Goal: Transaction & Acquisition: Purchase product/service

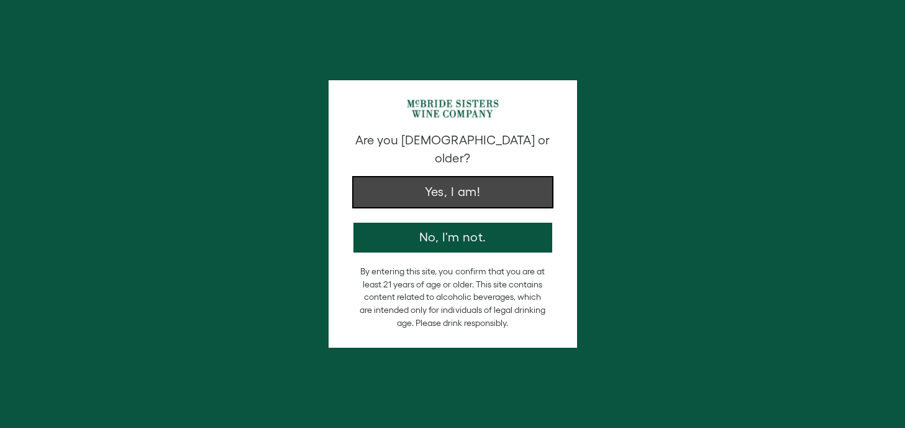
click at [447, 177] on button "Yes, I am!" at bounding box center [453, 192] width 199 height 30
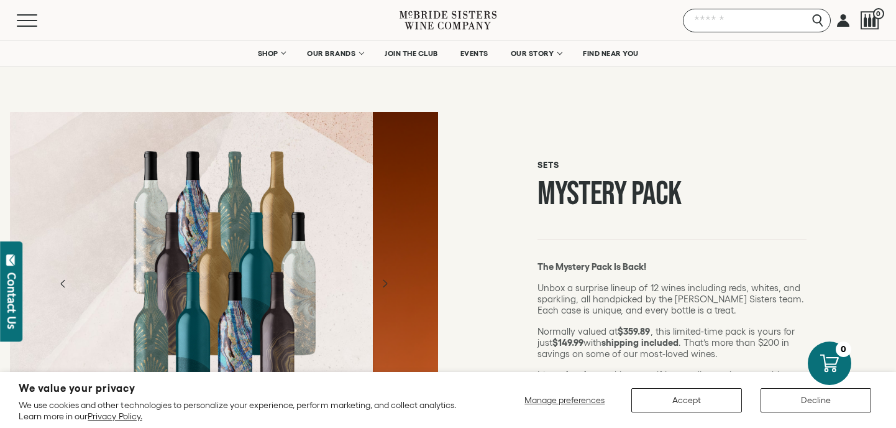
click at [817, 19] on input "Search" at bounding box center [757, 21] width 148 height 24
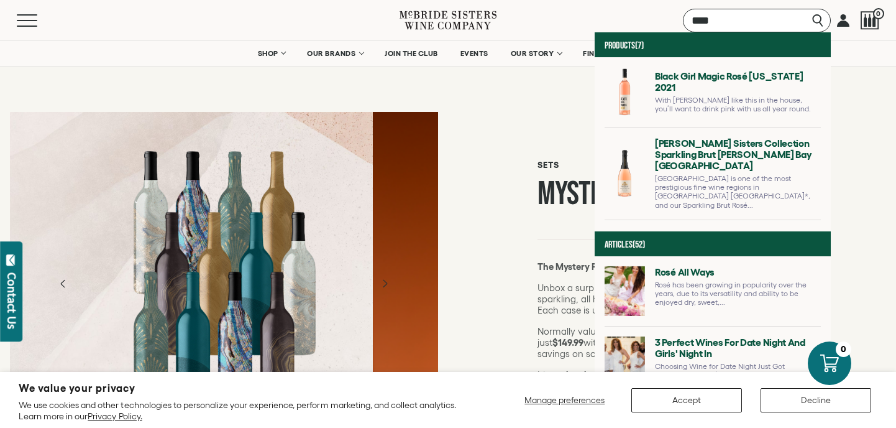
type input "****"
click at [551, 19] on div "Menu Search **** Products (7) Black Girl Magic Rosé California 2021 With Rosé l…" at bounding box center [448, 20] width 896 height 40
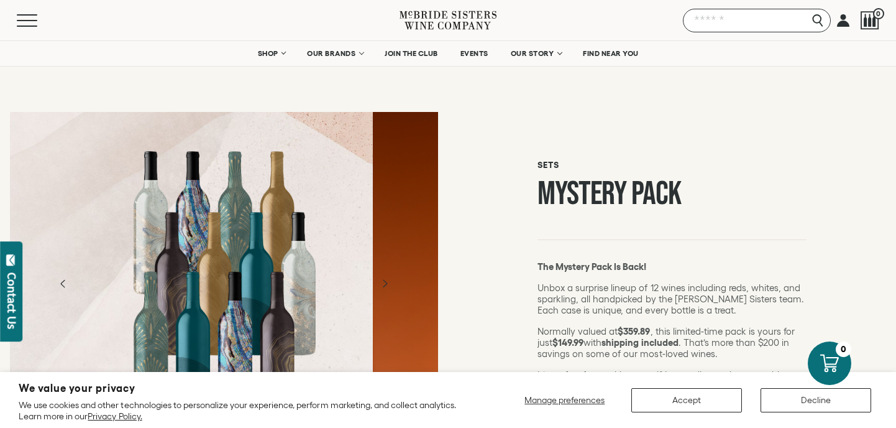
click at [818, 22] on input "Search" at bounding box center [757, 21] width 148 height 24
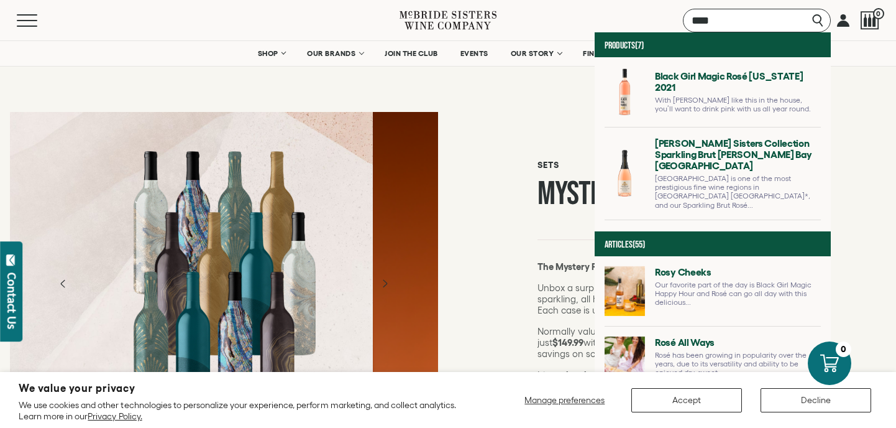
type input "****"
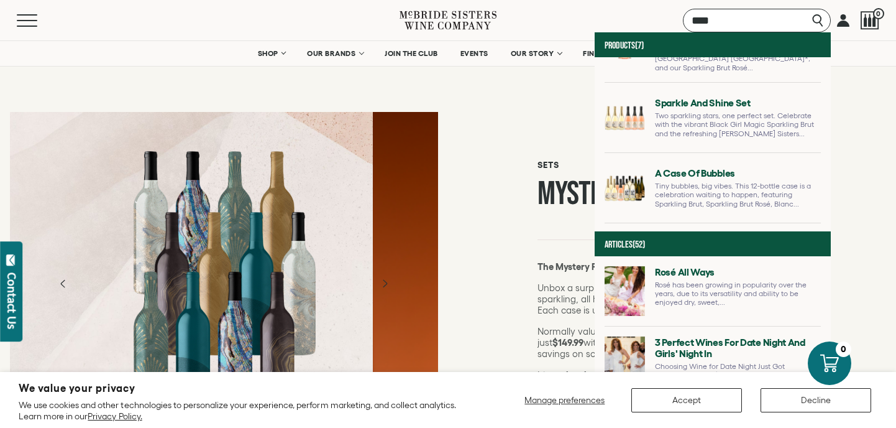
scroll to position [139, 0]
click at [689, 162] on link at bounding box center [713, 192] width 216 height 60
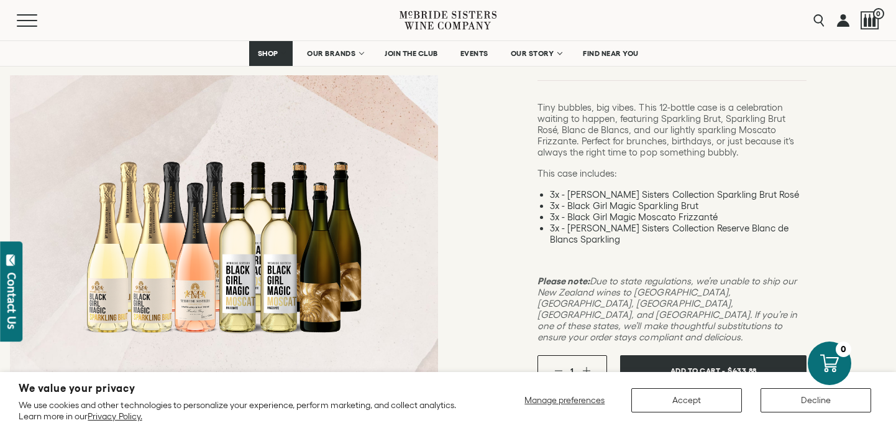
scroll to position [133, 0]
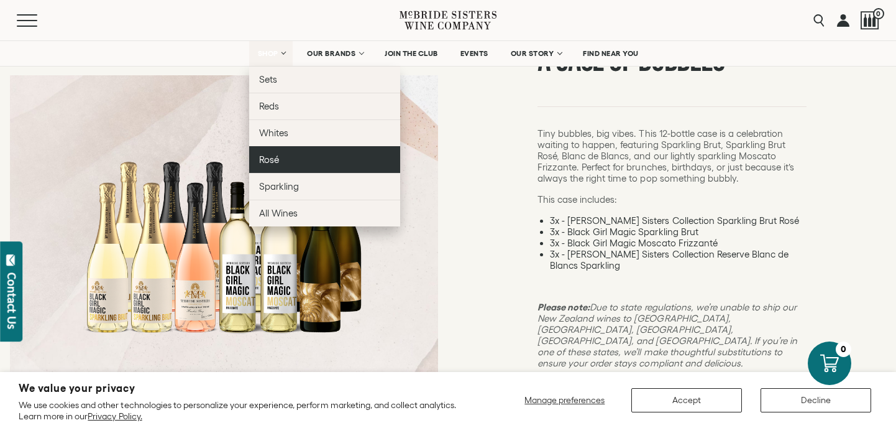
click at [264, 157] on span "Rosé" at bounding box center [269, 159] width 20 height 11
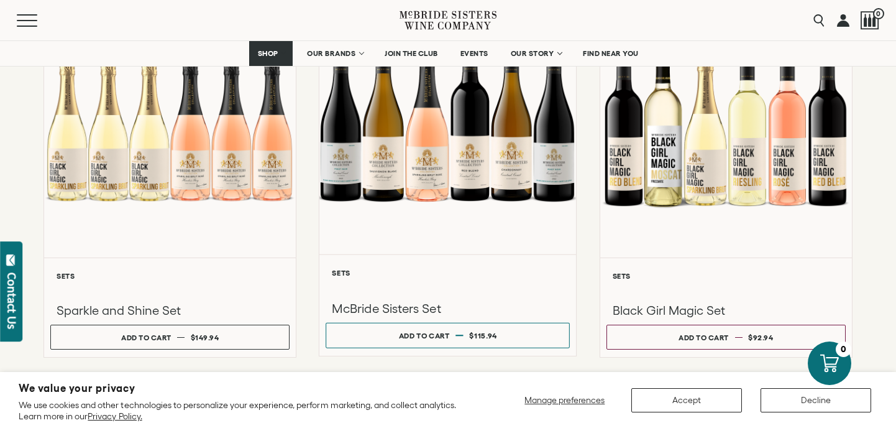
scroll to position [616, 0]
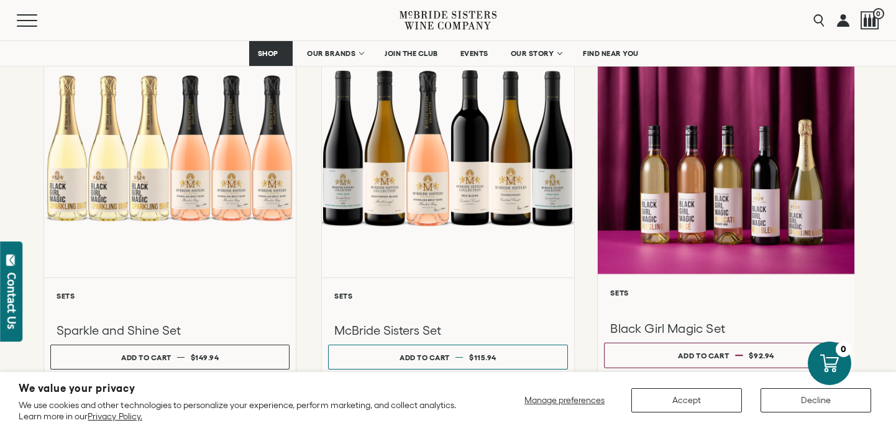
click at [718, 188] on div at bounding box center [726, 141] width 257 height 265
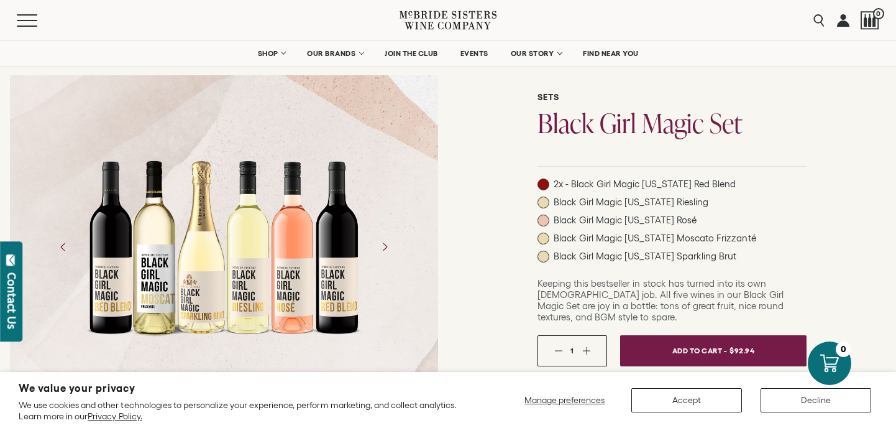
scroll to position [68, 0]
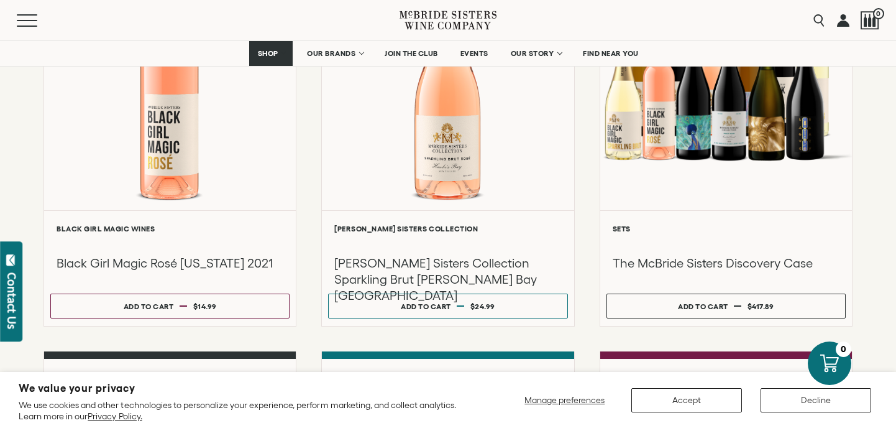
scroll to position [292, 0]
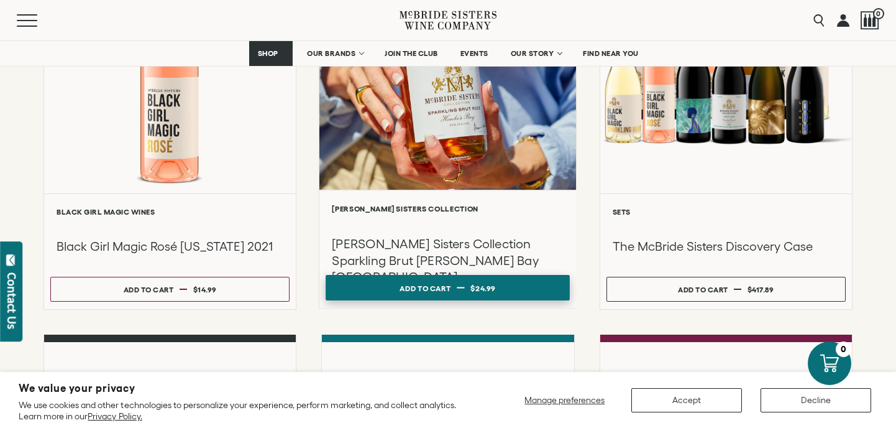
click at [483, 295] on dd "$24.99" at bounding box center [483, 287] width 25 height 19
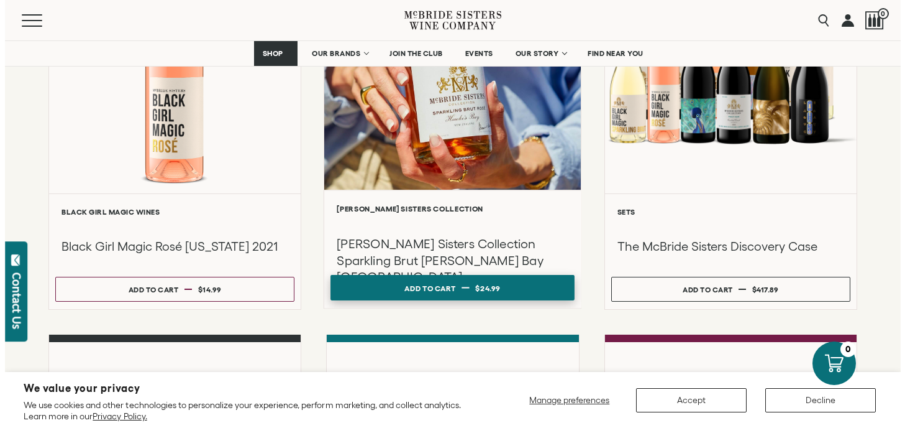
scroll to position [293, 0]
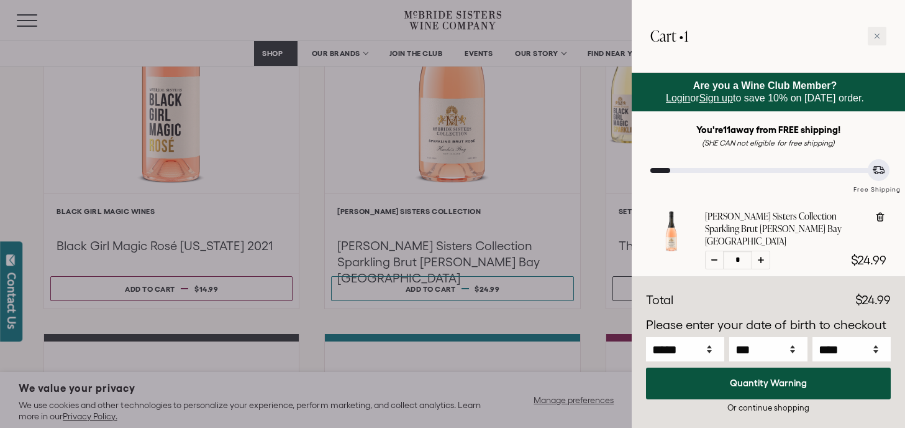
click at [172, 290] on div at bounding box center [452, 214] width 905 height 428
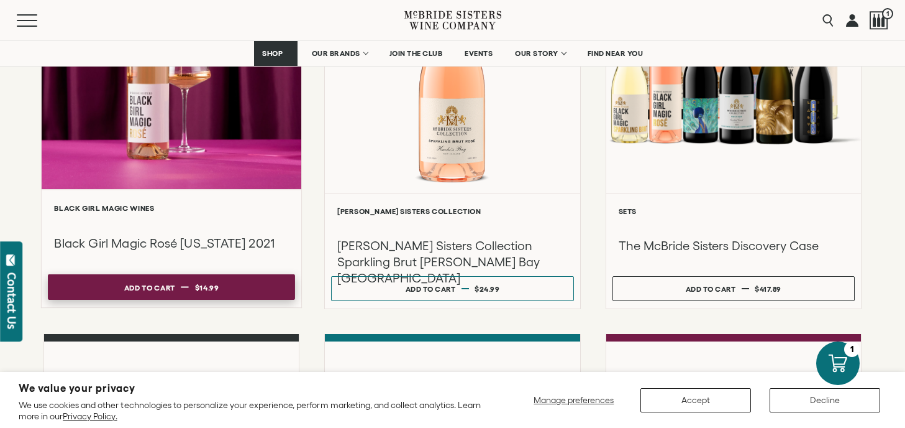
click at [168, 291] on div "Add to cart" at bounding box center [149, 287] width 51 height 19
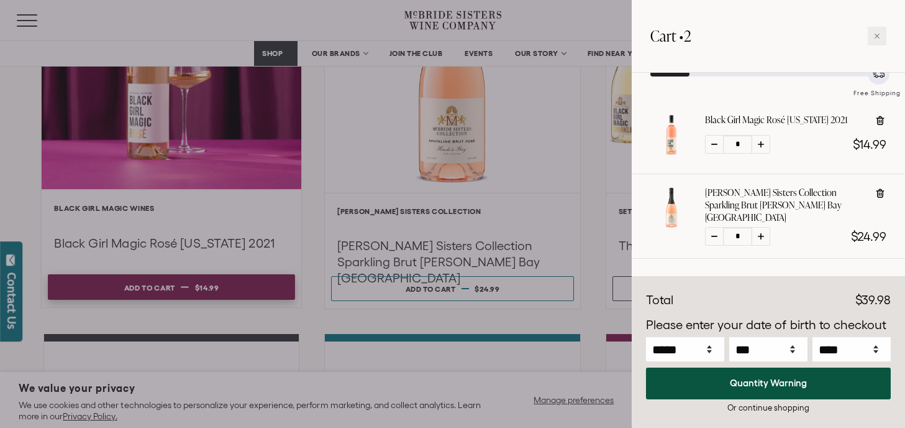
scroll to position [104, 0]
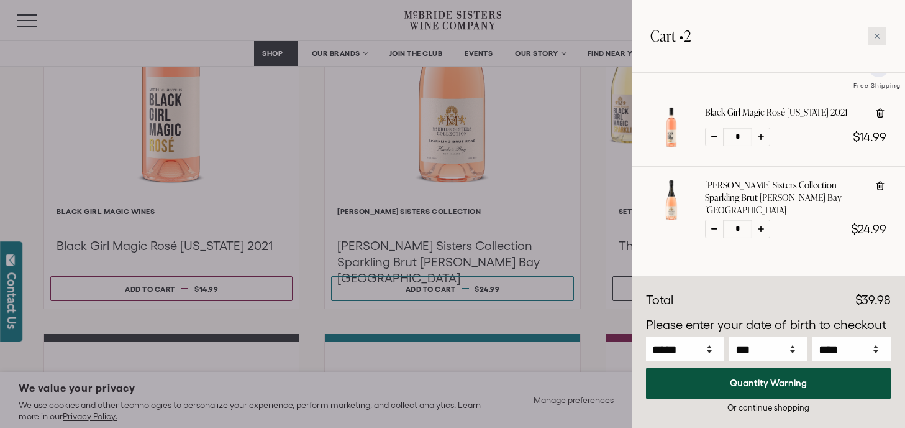
click at [881, 37] on div at bounding box center [877, 36] width 19 height 19
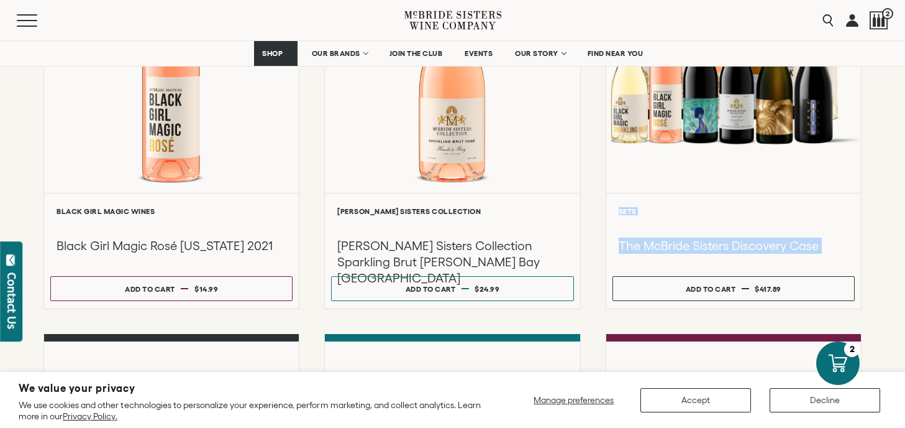
drag, startPoint x: 895, startPoint y: 206, endPoint x: 885, endPoint y: 261, distance: 55.6
drag, startPoint x: 882, startPoint y: 132, endPoint x: 881, endPoint y: 173, distance: 41.0
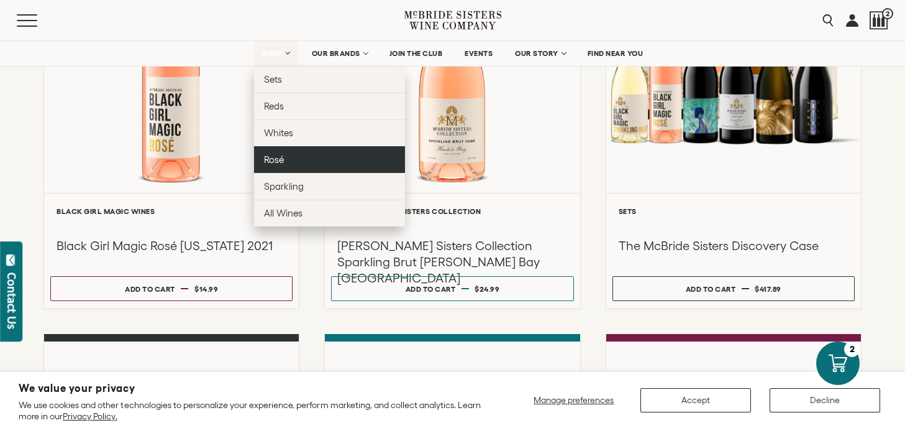
click at [273, 168] on link "Rosé" at bounding box center [329, 159] width 151 height 27
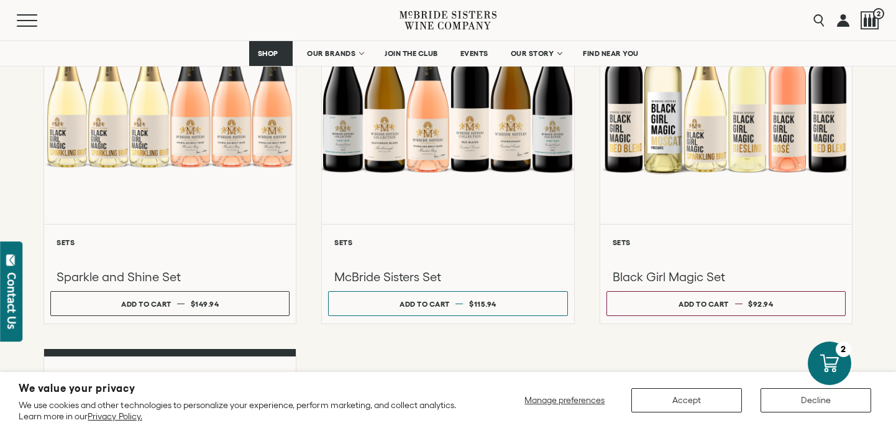
scroll to position [673, 0]
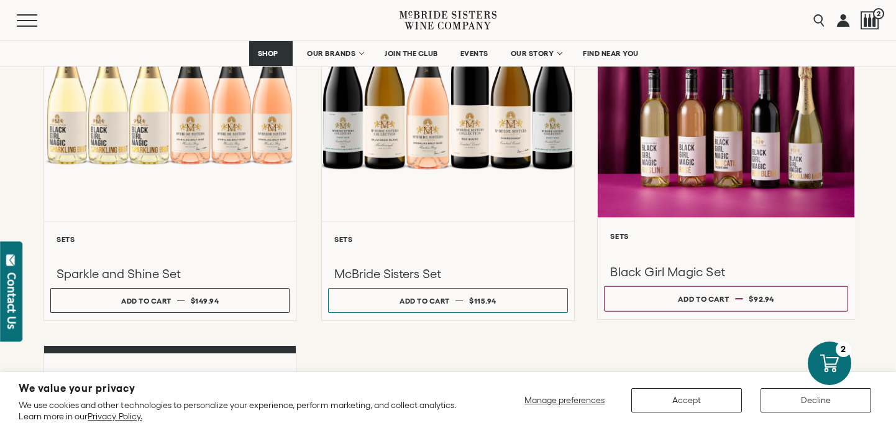
click at [710, 200] on div at bounding box center [726, 85] width 257 height 265
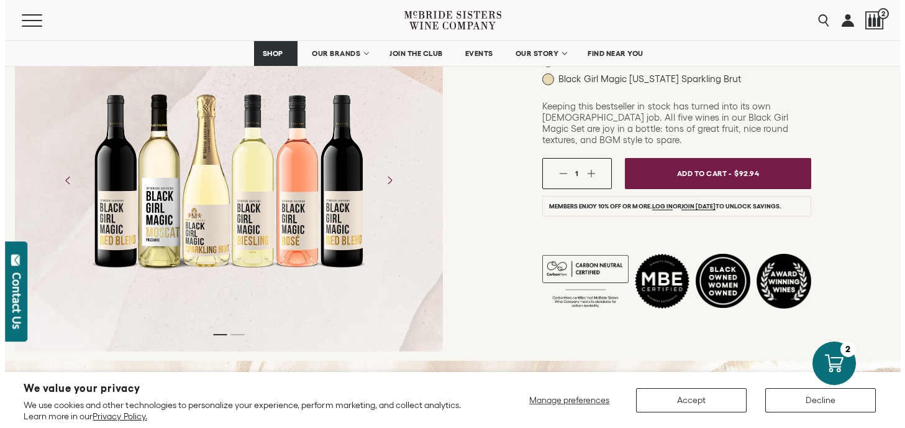
scroll to position [142, 0]
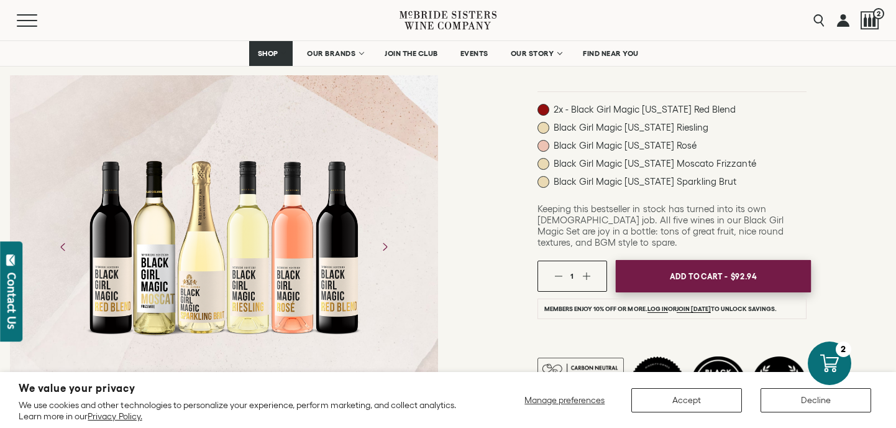
click at [736, 272] on span "$92.94" at bounding box center [744, 276] width 26 height 19
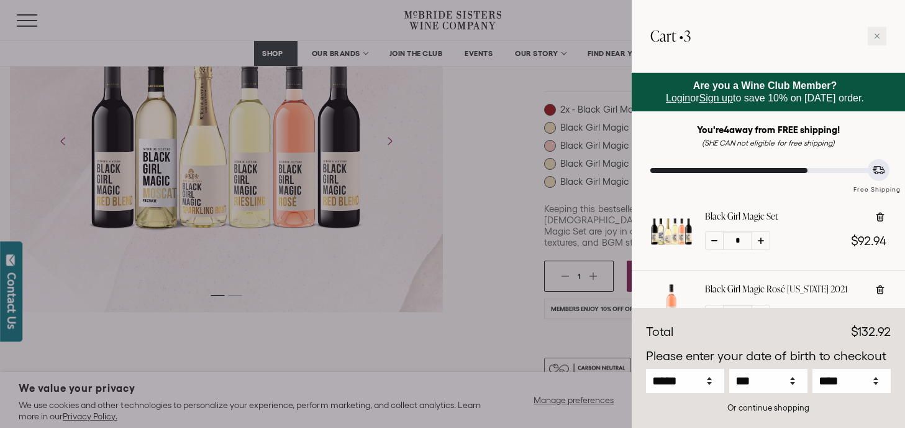
click at [278, 57] on div at bounding box center [452, 214] width 905 height 428
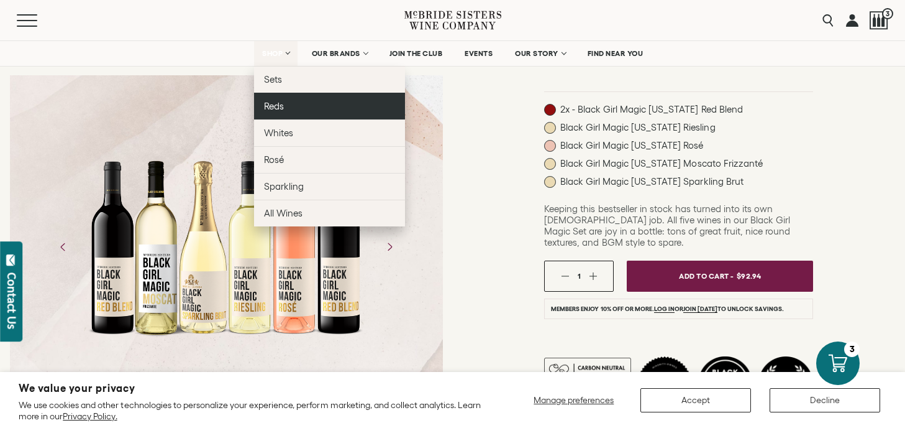
click at [262, 113] on link "Reds" at bounding box center [329, 106] width 151 height 27
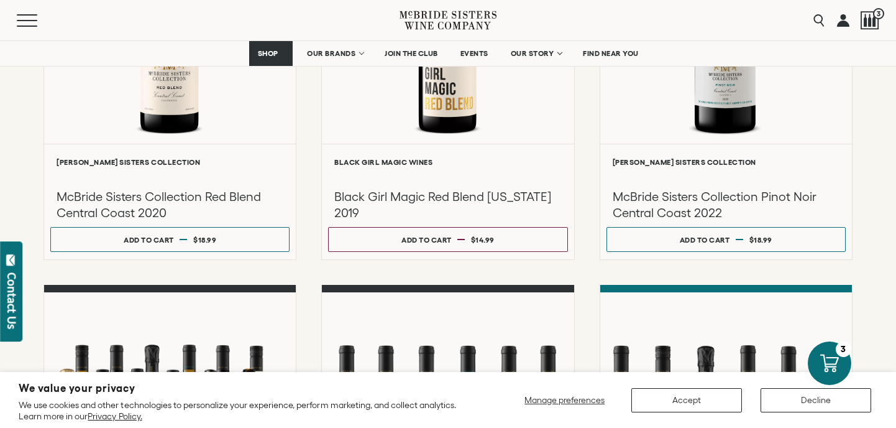
scroll to position [215, 0]
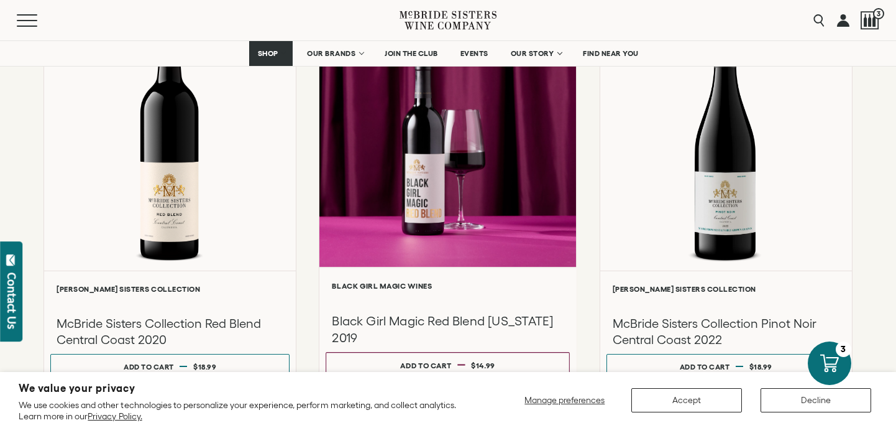
click at [464, 173] on div at bounding box center [447, 134] width 257 height 265
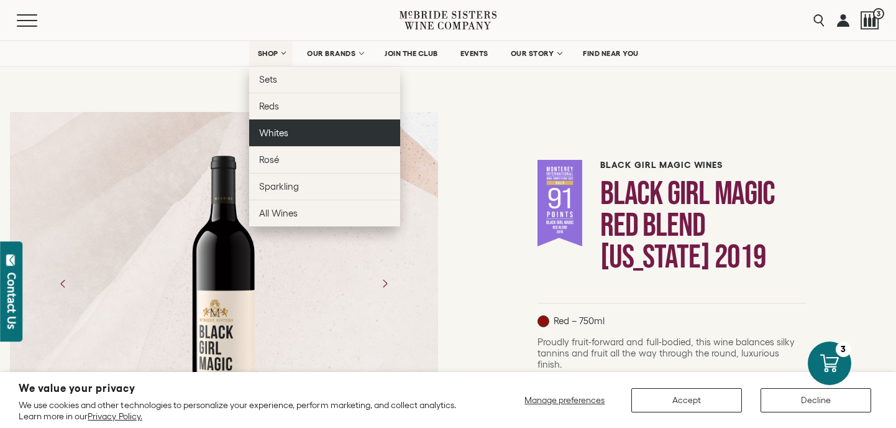
click at [269, 135] on span "Whites" at bounding box center [273, 132] width 29 height 11
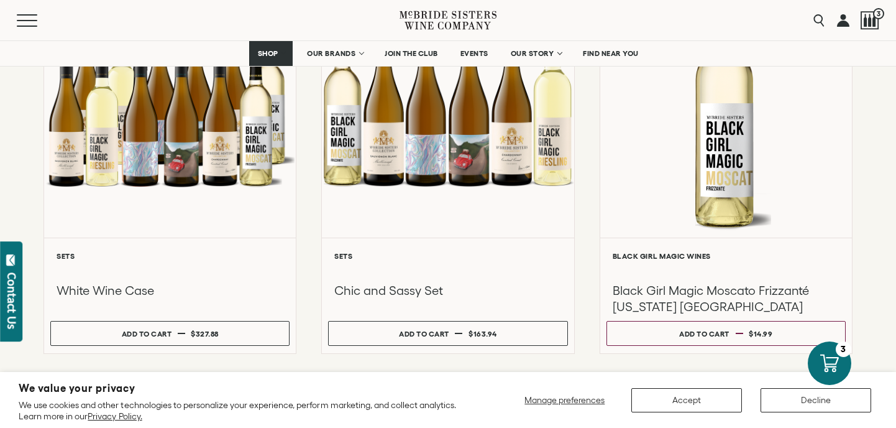
scroll to position [195, 0]
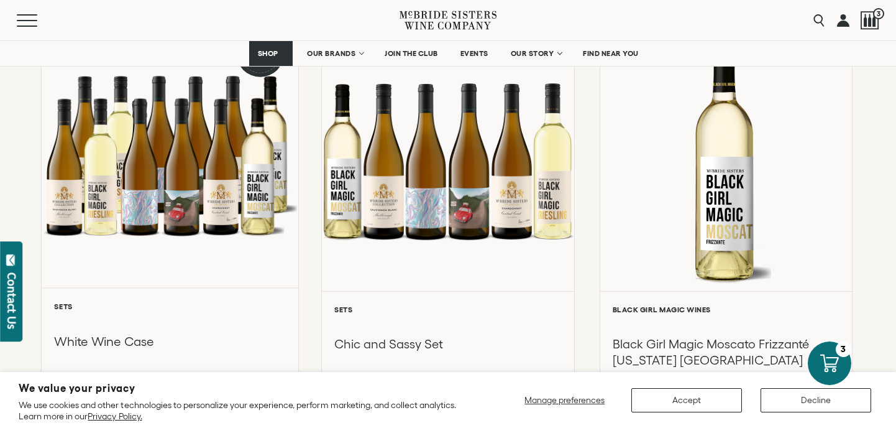
click at [163, 158] on div at bounding box center [170, 154] width 257 height 265
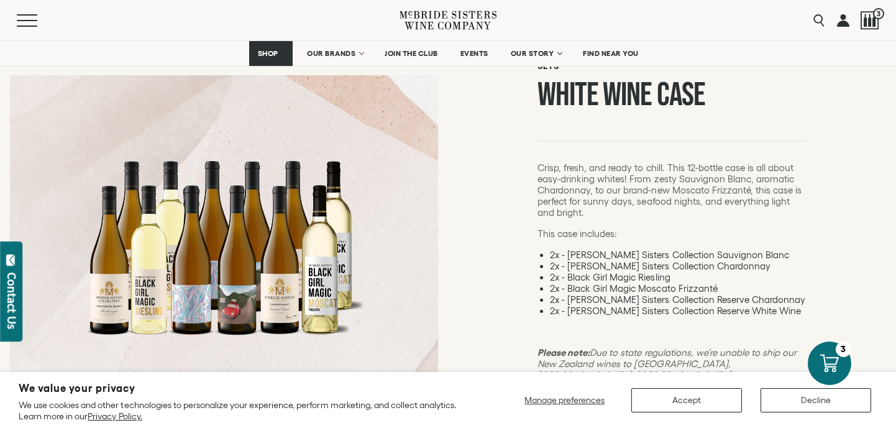
scroll to position [140, 0]
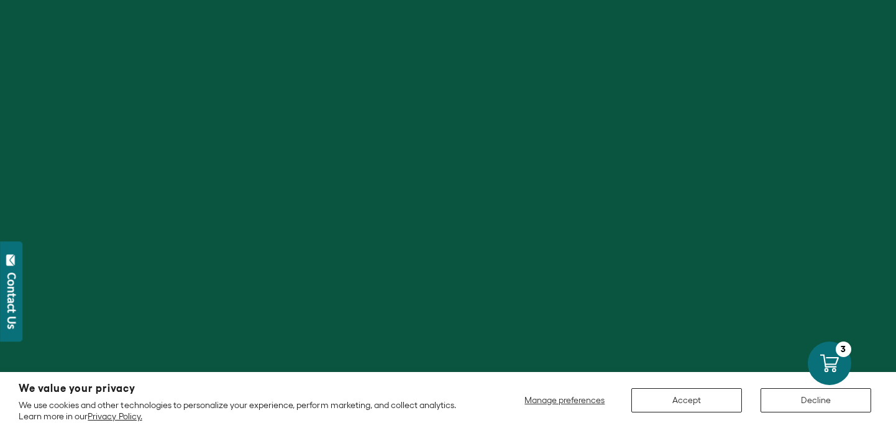
scroll to position [195, 0]
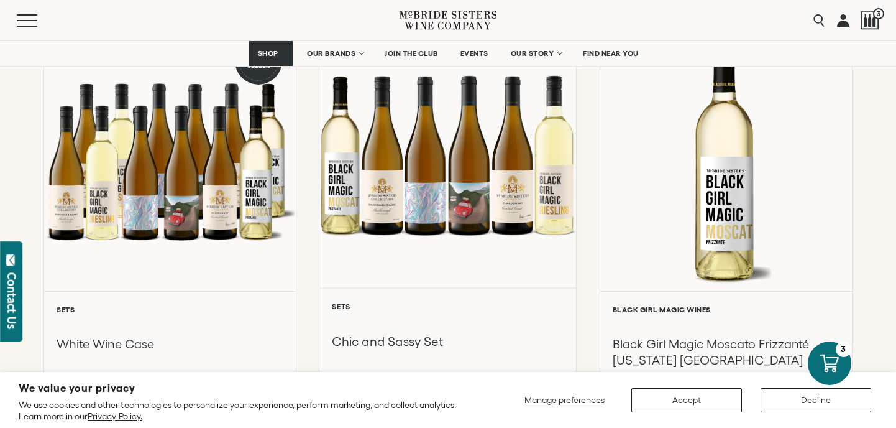
click at [459, 201] on div at bounding box center [447, 154] width 257 height 265
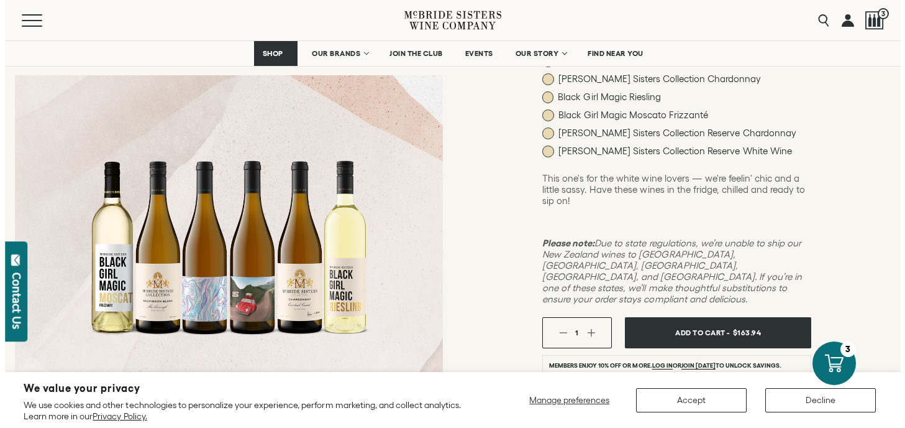
scroll to position [191, 0]
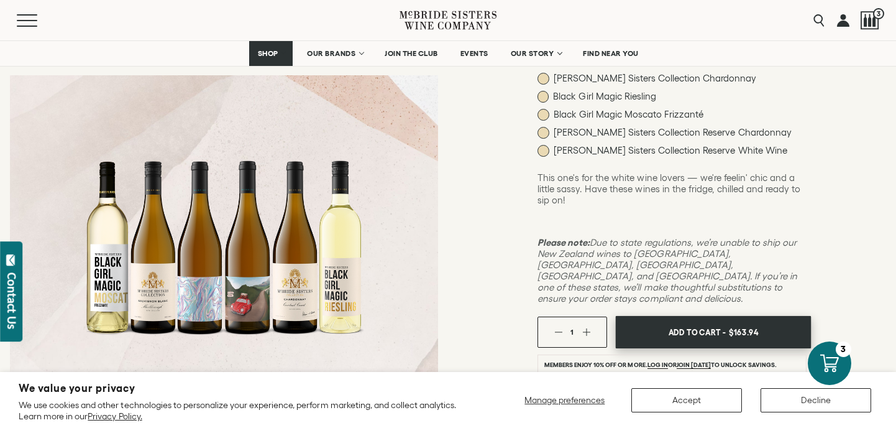
click at [718, 323] on span "Add To Cart -" at bounding box center [697, 332] width 57 height 19
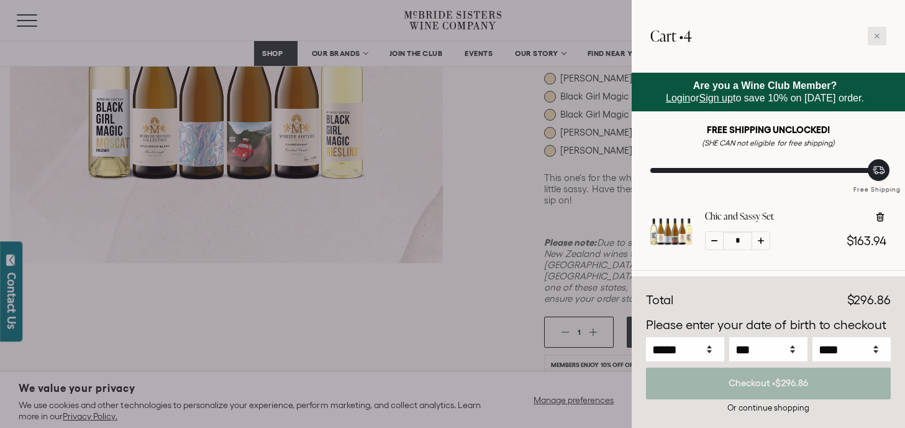
click at [879, 35] on icon at bounding box center [877, 36] width 6 height 6
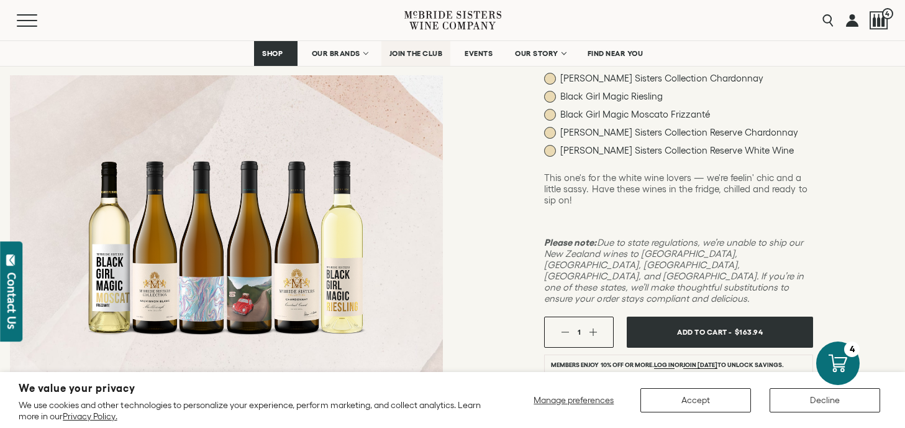
click at [418, 54] on span "JOIN THE CLUB" at bounding box center [416, 53] width 53 height 9
